Goal: Task Accomplishment & Management: Manage account settings

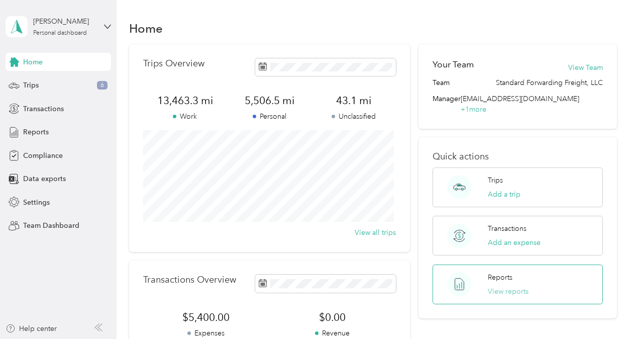
click at [506, 286] on button "View reports" at bounding box center [508, 291] width 41 height 11
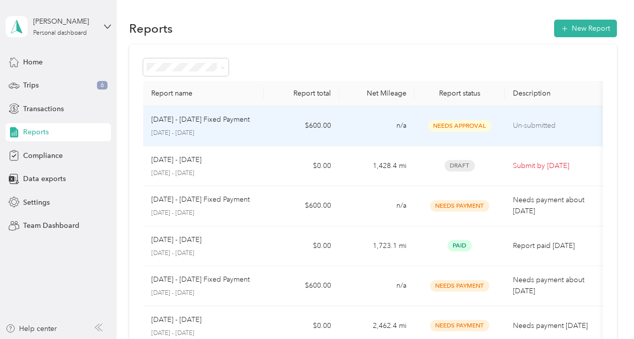
click at [463, 123] on span "Needs Approval" at bounding box center [459, 126] width 63 height 12
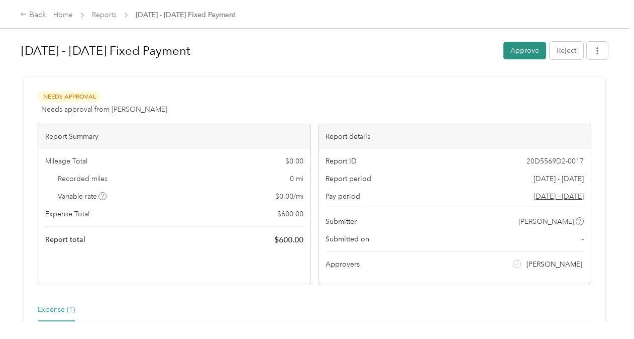
click at [510, 50] on button "Approve" at bounding box center [525, 51] width 43 height 18
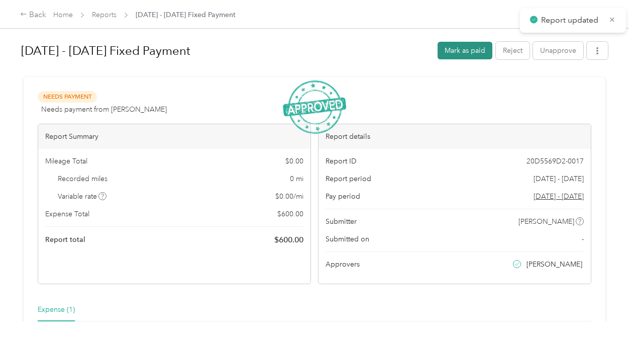
click at [469, 51] on button "Mark as paid" at bounding box center [465, 51] width 55 height 18
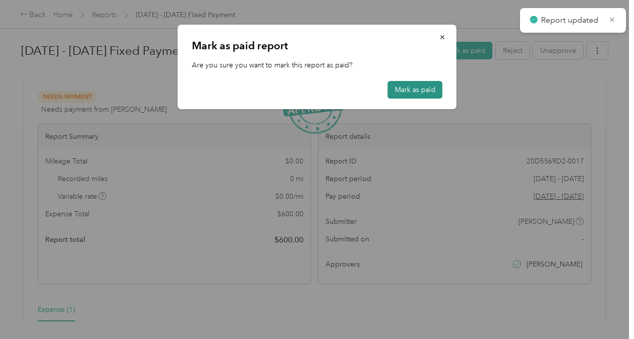
click at [404, 90] on button "Mark as paid" at bounding box center [415, 90] width 55 height 18
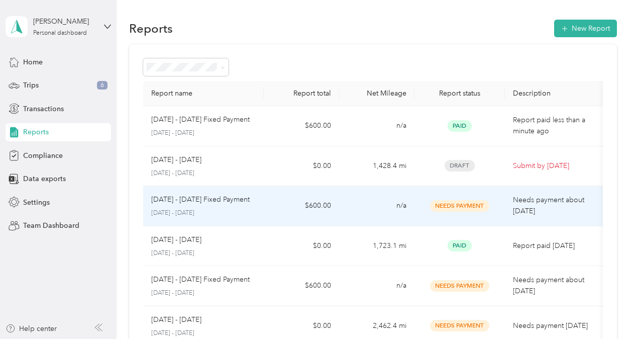
click at [456, 205] on span "Needs Payment" at bounding box center [459, 206] width 59 height 12
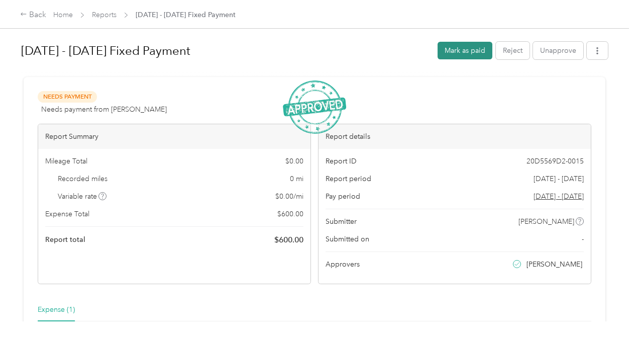
click at [474, 53] on button "Mark as paid" at bounding box center [465, 51] width 55 height 18
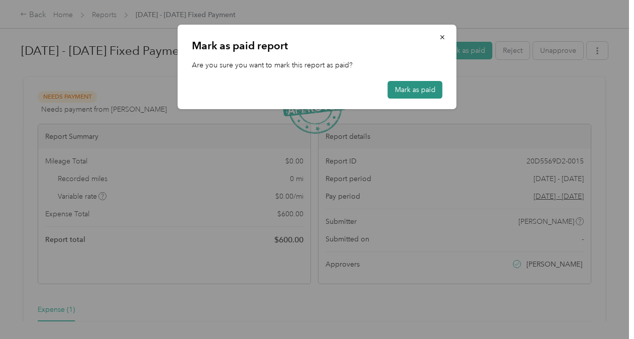
click at [421, 92] on button "Mark as paid" at bounding box center [415, 90] width 55 height 18
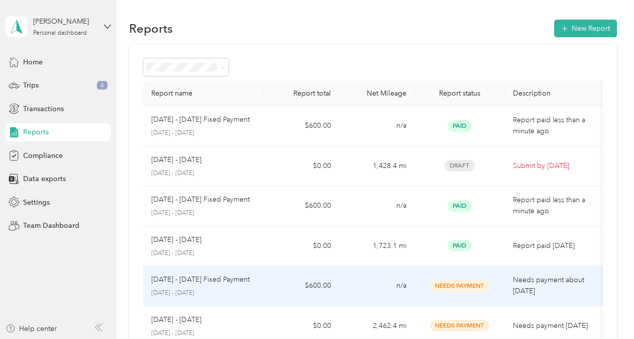
click at [460, 283] on span "Needs Payment" at bounding box center [459, 286] width 59 height 12
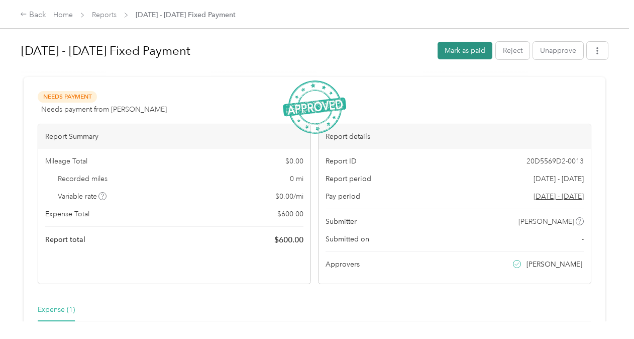
click at [451, 53] on button "Mark as paid" at bounding box center [465, 51] width 55 height 18
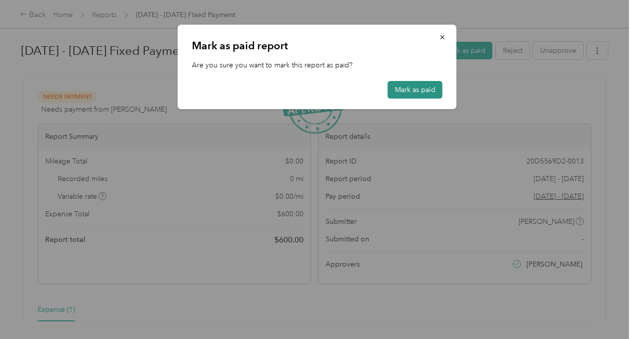
click at [410, 90] on button "Mark as paid" at bounding box center [415, 90] width 55 height 18
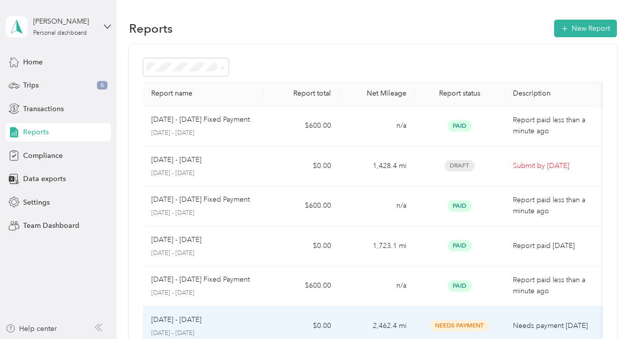
click at [456, 326] on span "Needs Payment" at bounding box center [459, 326] width 59 height 12
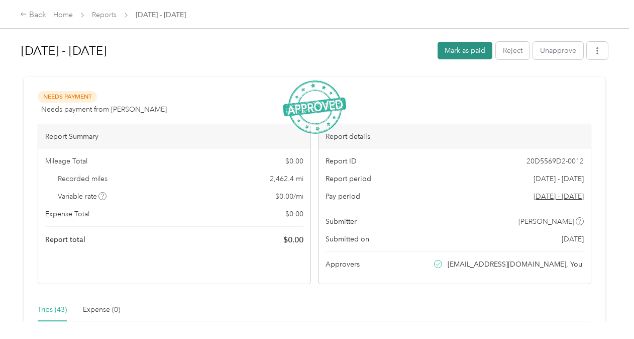
click at [471, 49] on button "Mark as paid" at bounding box center [465, 51] width 55 height 18
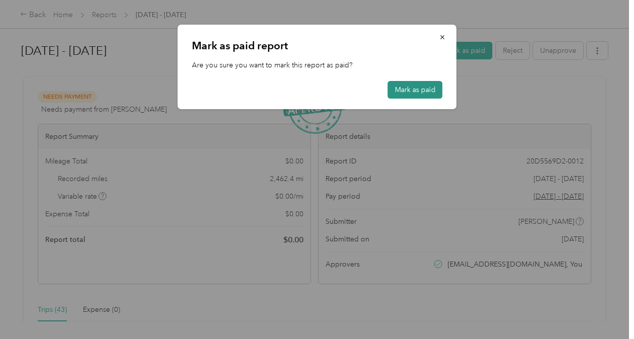
click at [410, 88] on button "Mark as paid" at bounding box center [415, 90] width 55 height 18
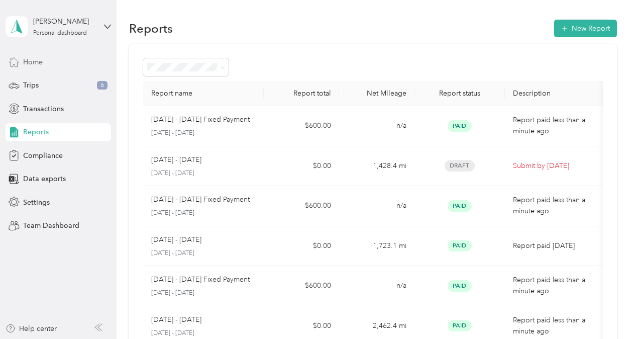
click at [31, 62] on span "Home" at bounding box center [33, 62] width 20 height 11
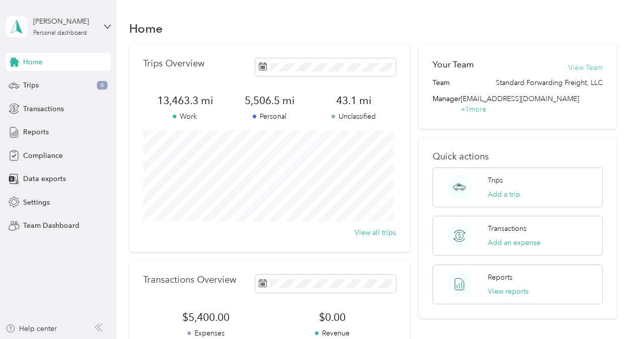
click at [584, 66] on button "View Team" at bounding box center [585, 67] width 35 height 11
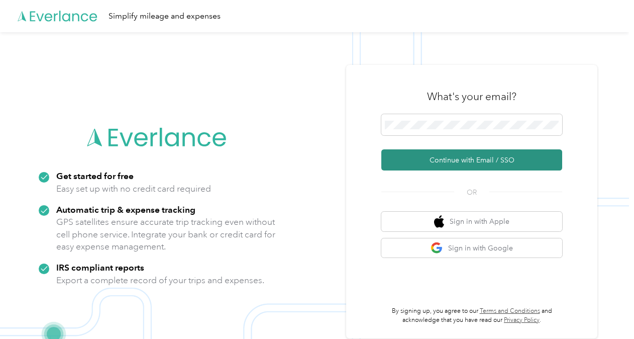
click at [505, 161] on button "Continue with Email / SSO" at bounding box center [471, 159] width 181 height 21
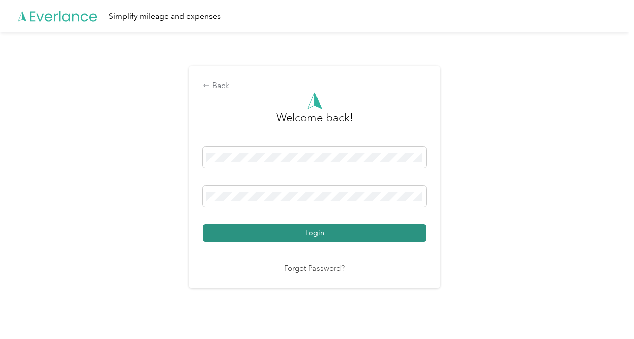
click at [212, 230] on button "Login" at bounding box center [314, 233] width 223 height 18
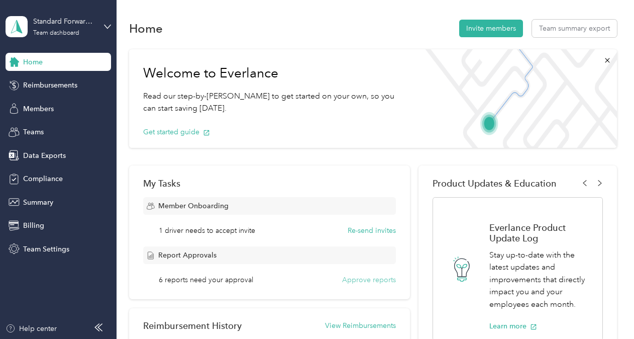
click at [365, 279] on button "Approve reports" at bounding box center [369, 279] width 54 height 11
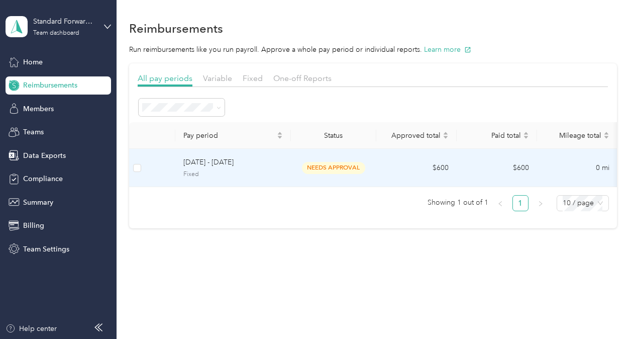
click at [327, 165] on span "needs approval" at bounding box center [333, 168] width 63 height 12
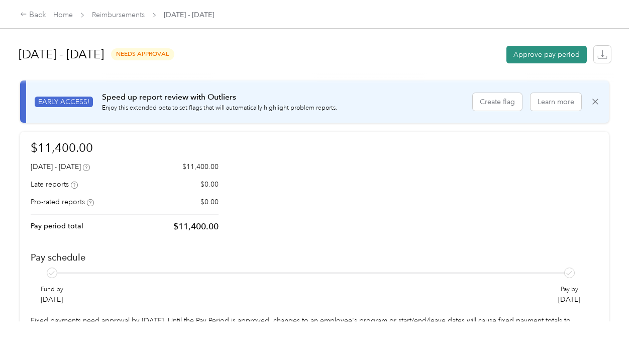
click at [545, 55] on button "Approve pay period" at bounding box center [547, 55] width 80 height 18
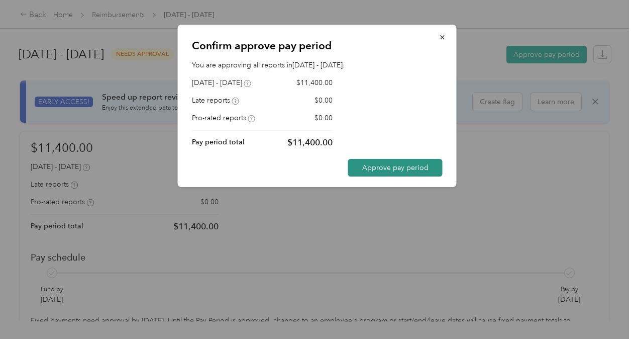
click at [399, 165] on button "Approve pay period" at bounding box center [395, 168] width 94 height 18
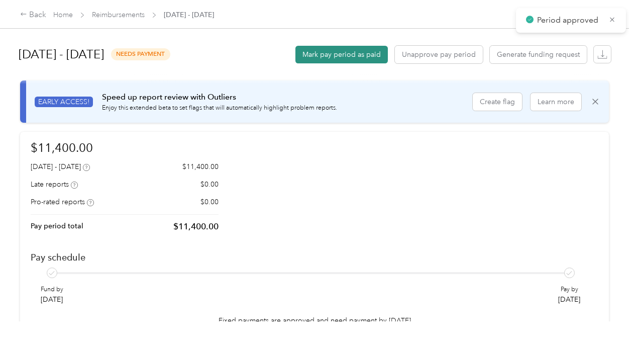
click at [346, 53] on button "Mark pay period as paid" at bounding box center [341, 55] width 92 height 18
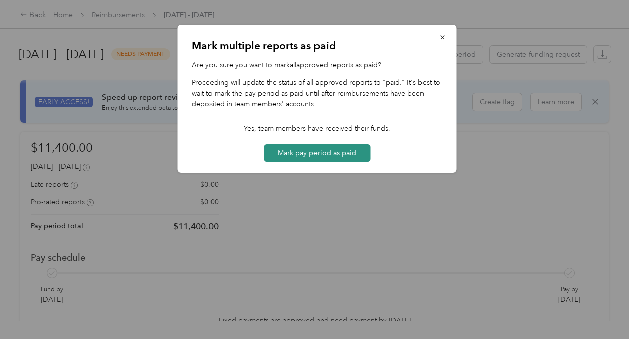
click at [302, 152] on button "Mark pay period as paid" at bounding box center [317, 153] width 107 height 18
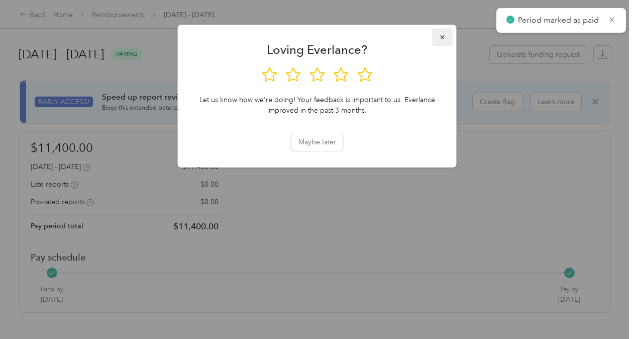
click at [439, 36] on icon "button" at bounding box center [442, 37] width 7 height 7
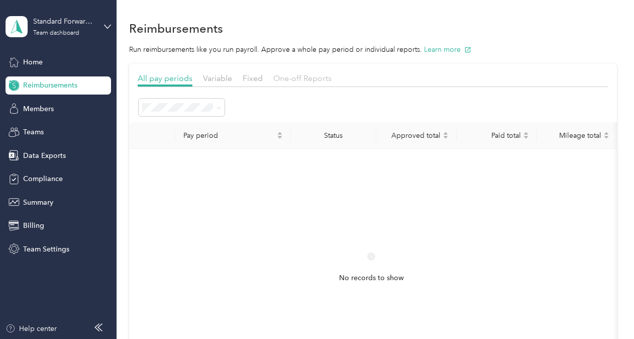
click at [309, 80] on span "One-off Reports" at bounding box center [302, 78] width 58 height 10
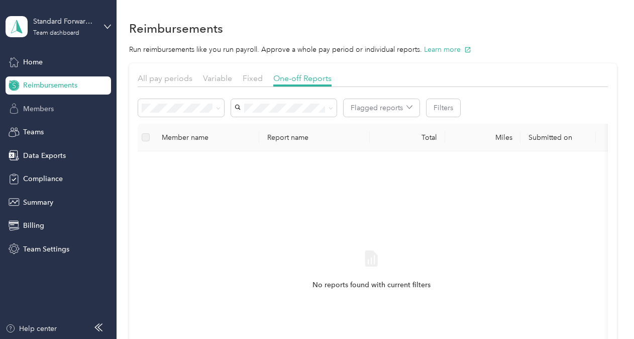
click at [47, 107] on span "Members" at bounding box center [38, 109] width 31 height 11
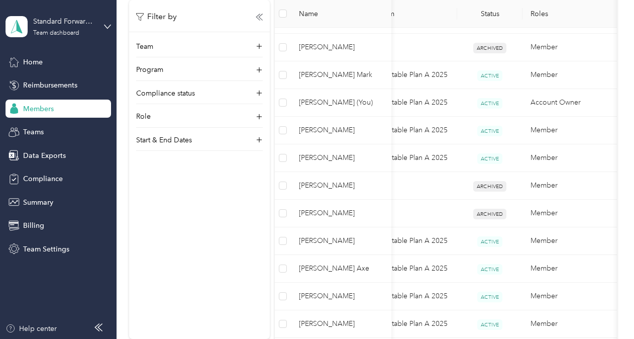
scroll to position [455, 0]
